Goal: Task Accomplishment & Management: Manage account settings

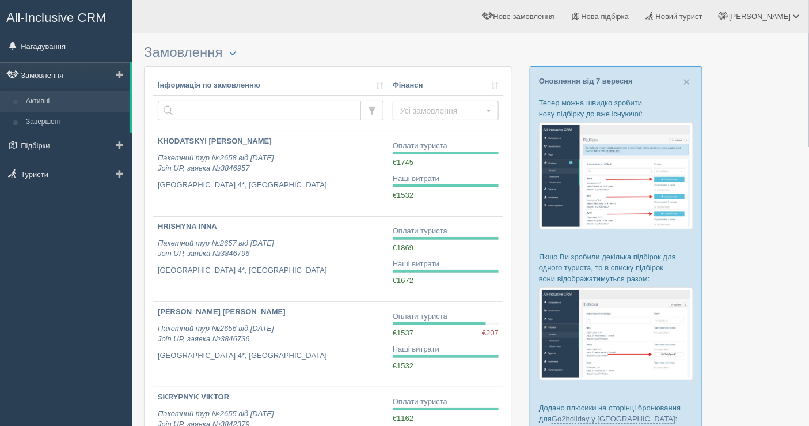
click at [44, 75] on link "Замовлення" at bounding box center [65, 74] width 130 height 25
click at [79, 47] on link "Нагадування" at bounding box center [66, 45] width 132 height 25
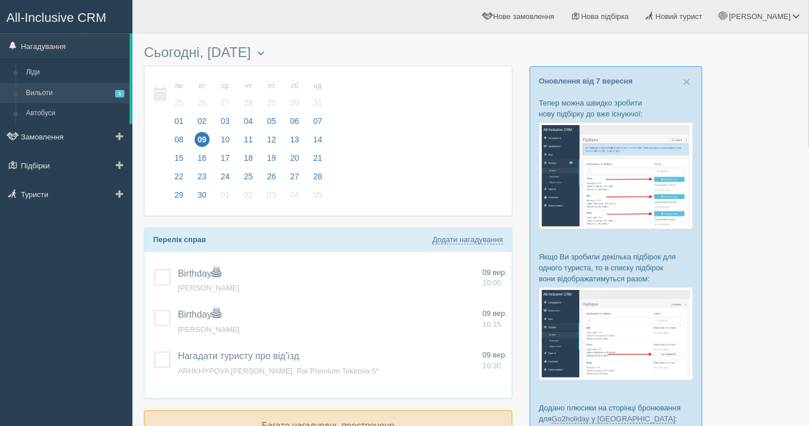
click at [54, 90] on link "Вильоти 1" at bounding box center [75, 93] width 109 height 21
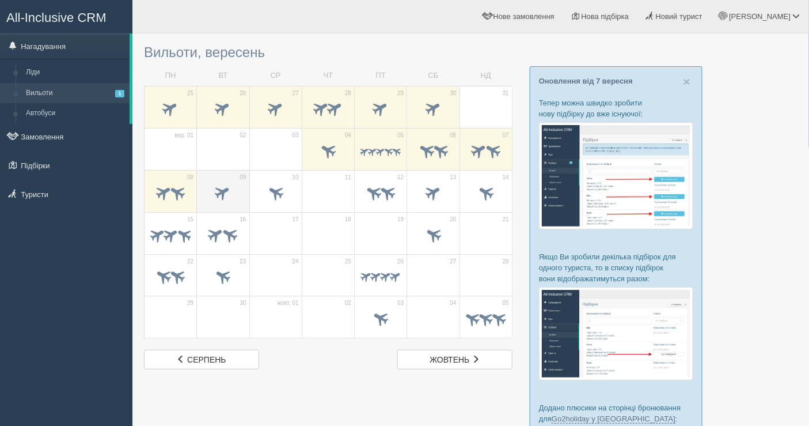
click at [234, 194] on span at bounding box center [223, 194] width 40 height 20
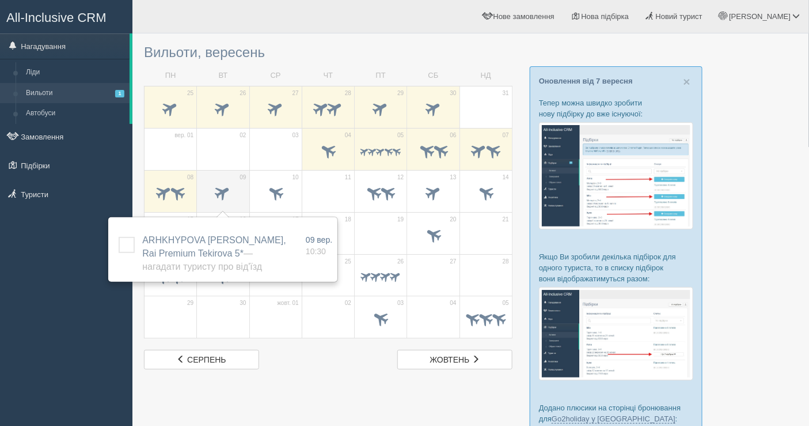
click at [234, 184] on span at bounding box center [223, 194] width 40 height 20
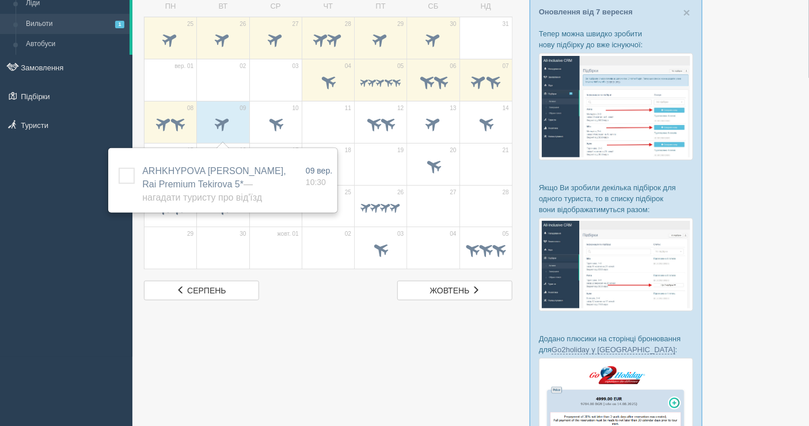
scroll to position [128, 0]
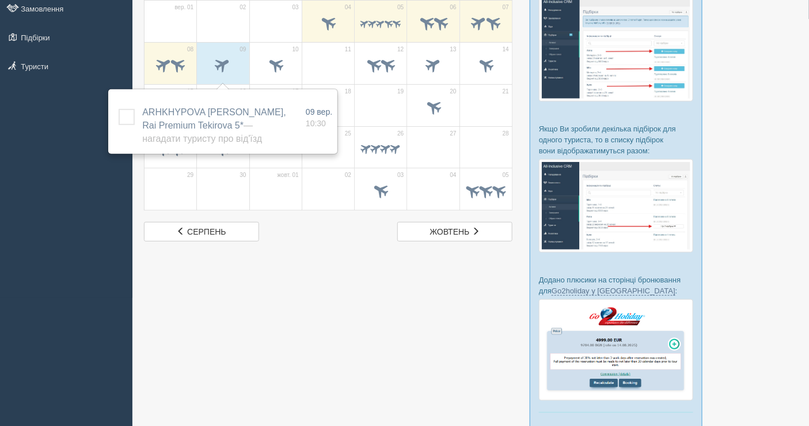
click at [19, 179] on div "All-Inclusive CRM Нагадування Ліди Вильоти 1 Автобуси" at bounding box center [66, 85] width 132 height 426
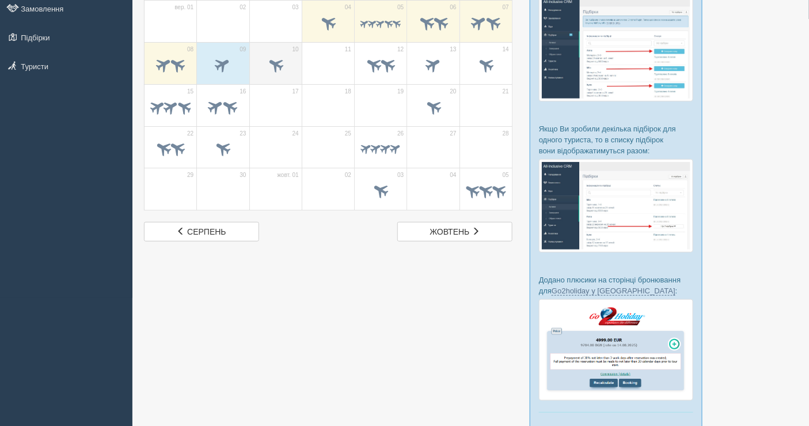
click at [253, 49] on td "10" at bounding box center [275, 63] width 52 height 42
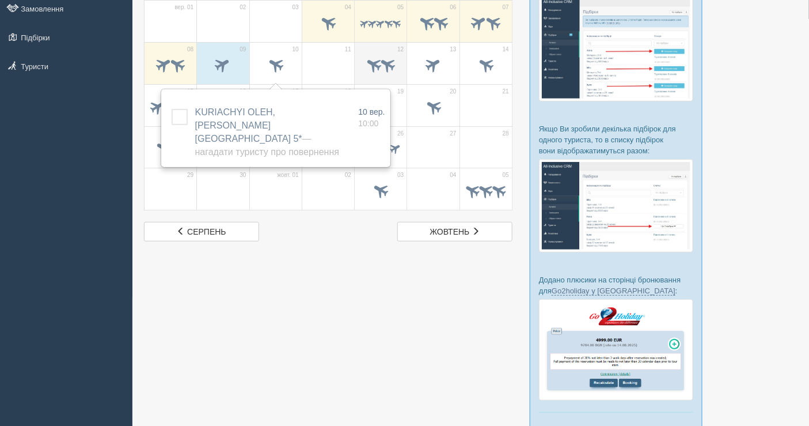
click at [369, 46] on td "12" at bounding box center [381, 63] width 52 height 42
